Goal: Task Accomplishment & Management: Use online tool/utility

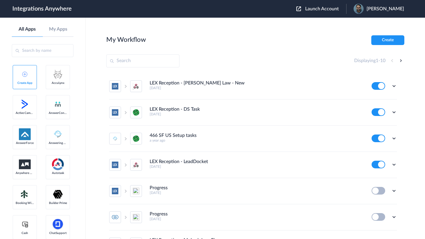
click at [327, 9] on span "Launch Account" at bounding box center [322, 8] width 34 height 5
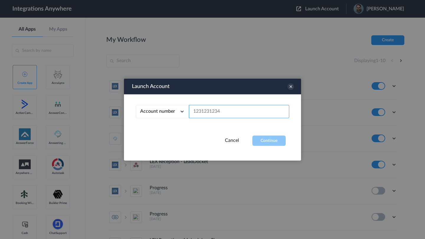
click at [241, 113] on input "text" at bounding box center [239, 111] width 100 height 13
paste input "3232044946"
type input "3232044946"
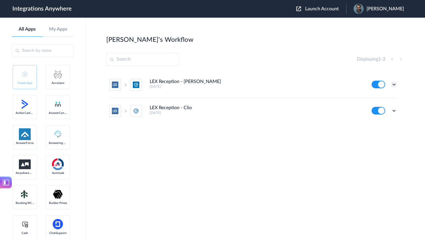
click at [394, 84] on icon at bounding box center [394, 85] width 6 height 6
click at [373, 100] on link "Edit" at bounding box center [370, 98] width 14 height 4
click at [273, 57] on div "Displaying 1 - 2" at bounding box center [255, 59] width 298 height 13
click at [394, 111] on icon at bounding box center [394, 111] width 6 height 6
click at [378, 124] on li "Edit" at bounding box center [377, 124] width 38 height 11
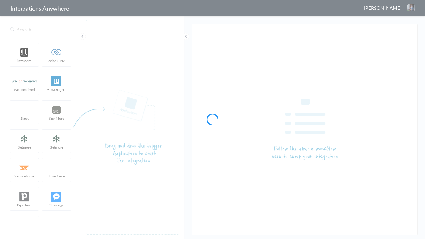
type input "LEX Reception - Clio Grow"
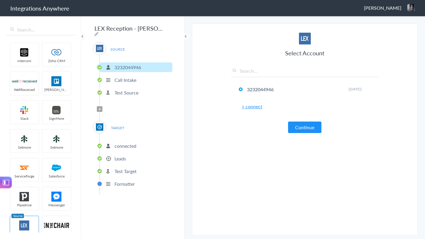
click at [122, 155] on p "Leads" at bounding box center [119, 158] width 11 height 7
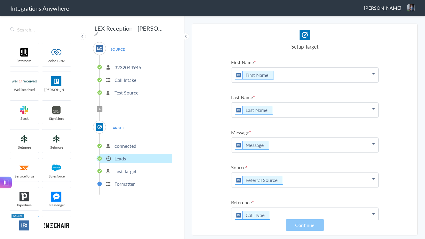
click at [394, 9] on span "[PERSON_NAME]" at bounding box center [382, 7] width 37 height 7
click at [395, 32] on li "Dashboard" at bounding box center [398, 30] width 41 height 9
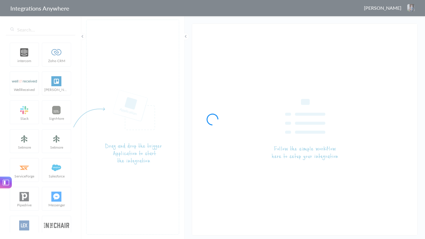
type input "LEX Reception - Clio"
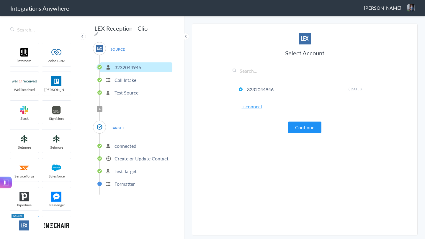
click at [135, 159] on p "Create or Update Contact" at bounding box center [141, 158] width 54 height 7
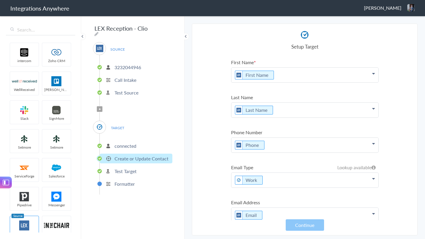
click at [257, 38] on div "Setup Target" at bounding box center [304, 40] width 147 height 20
